Goal: Register for event/course

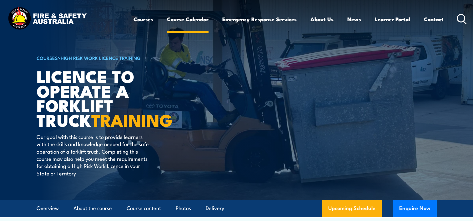
click at [186, 19] on link "Course Calendar" at bounding box center [188, 19] width 42 height 17
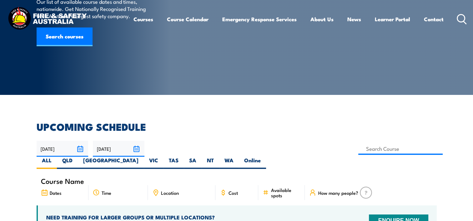
scroll to position [94, 0]
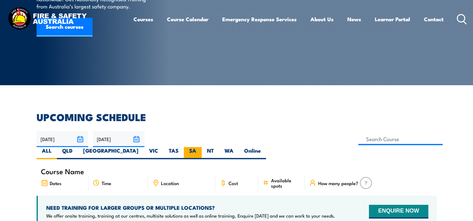
click at [202, 147] on label "SA" at bounding box center [193, 153] width 18 height 12
click at [200, 147] on input "SA" at bounding box center [198, 149] width 4 height 4
radio input "true"
click at [358, 140] on input at bounding box center [400, 139] width 85 height 12
click at [358, 138] on input at bounding box center [400, 139] width 85 height 12
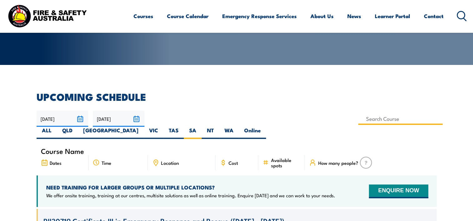
scroll to position [125, 0]
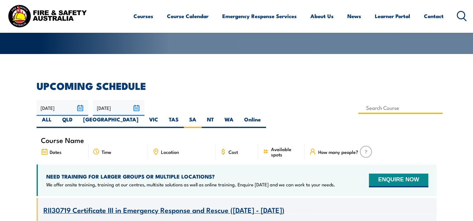
click at [358, 108] on input at bounding box center [400, 108] width 85 height 12
type input "Operate Vehicles in the Field Training"
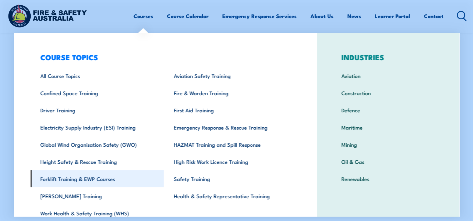
click at [74, 179] on link "Forklift Training & EWP Courses" at bounding box center [97, 178] width 134 height 17
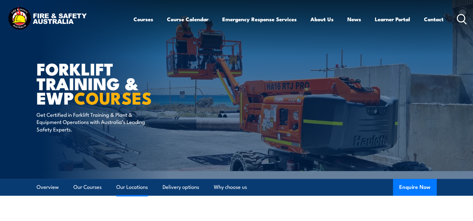
click at [131, 187] on link "Our Locations" at bounding box center [132, 187] width 32 height 17
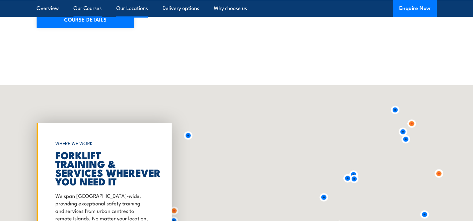
scroll to position [1157, 0]
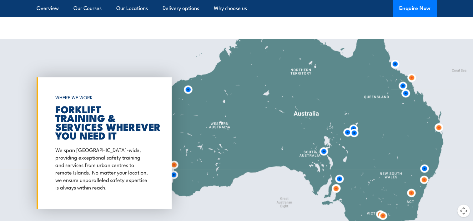
click at [322, 151] on img at bounding box center [324, 152] width 12 height 12
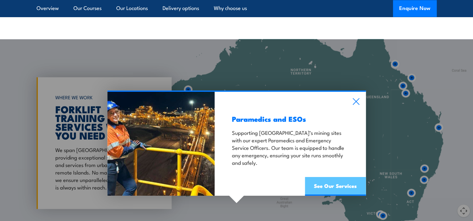
click at [333, 185] on link "See Our Services" at bounding box center [335, 186] width 61 height 19
